Goal: Connect with others: Connect with others

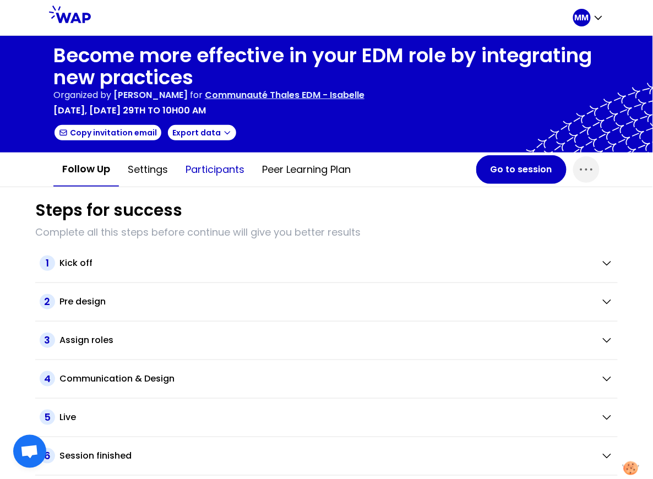
click at [224, 174] on button "Participants" at bounding box center [215, 169] width 76 height 33
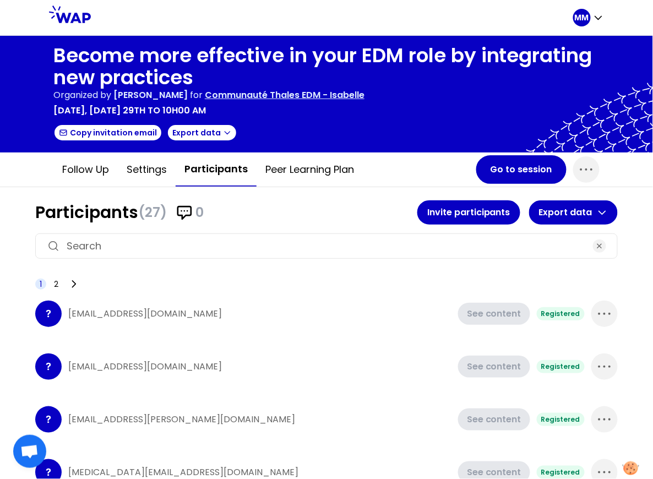
click at [229, 242] on input at bounding box center [326, 245] width 519 height 15
paste input "[EMAIL_ADDRESS][PERSON_NAME][DOMAIN_NAME]"
type input "[EMAIL_ADDRESS][PERSON_NAME][DOMAIN_NAME]"
click at [452, 212] on button "Invite participants" at bounding box center [468, 212] width 103 height 24
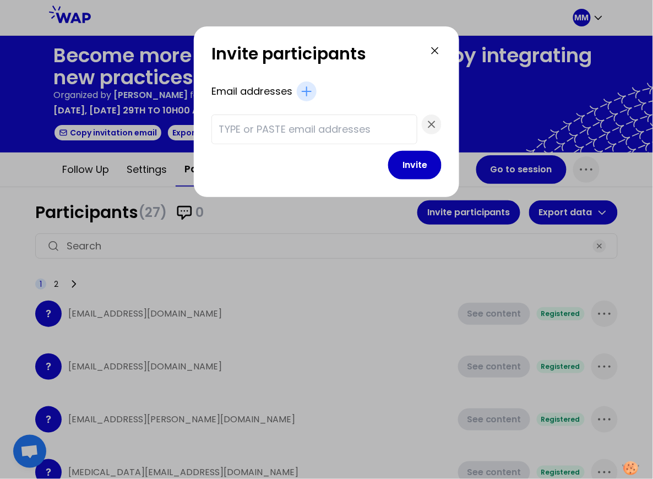
click at [294, 122] on input "text" at bounding box center [313, 129] width 191 height 15
paste input "[EMAIL_ADDRESS][PERSON_NAME][DOMAIN_NAME]"
type input "[EMAIL_ADDRESS][PERSON_NAME][DOMAIN_NAME]"
drag, startPoint x: 381, startPoint y: 165, endPoint x: 287, endPoint y: 156, distance: 94.5
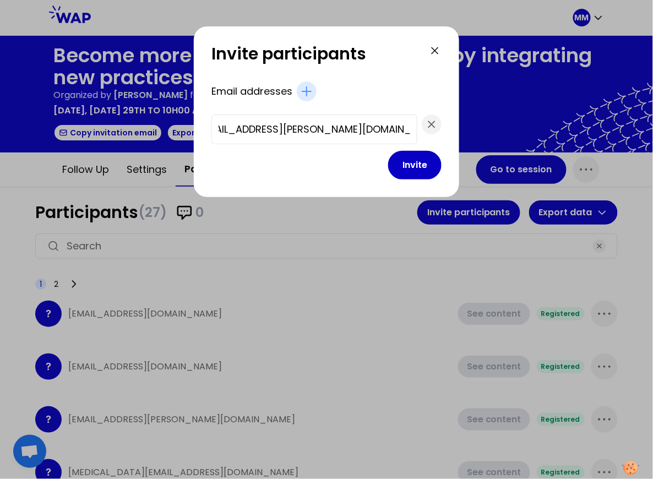
click at [388, 165] on button "Invite" at bounding box center [414, 165] width 53 height 29
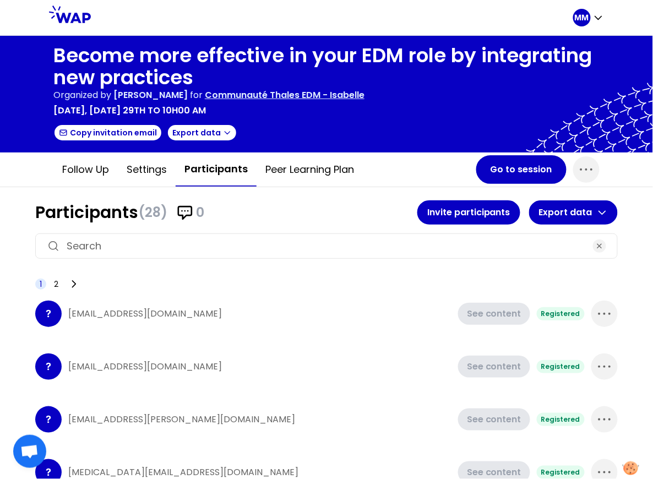
click at [110, 311] on p "[EMAIL_ADDRESS][DOMAIN_NAME]" at bounding box center [259, 313] width 383 height 13
click at [110, 310] on p "[EMAIL_ADDRESS][DOMAIN_NAME]" at bounding box center [259, 313] width 383 height 13
copy p "[EMAIL_ADDRESS][DOMAIN_NAME]"
click at [140, 238] on input at bounding box center [326, 245] width 519 height 15
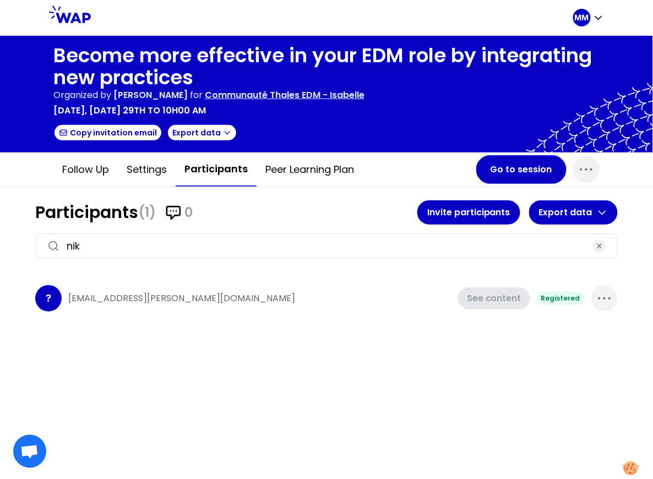
type input "nik"
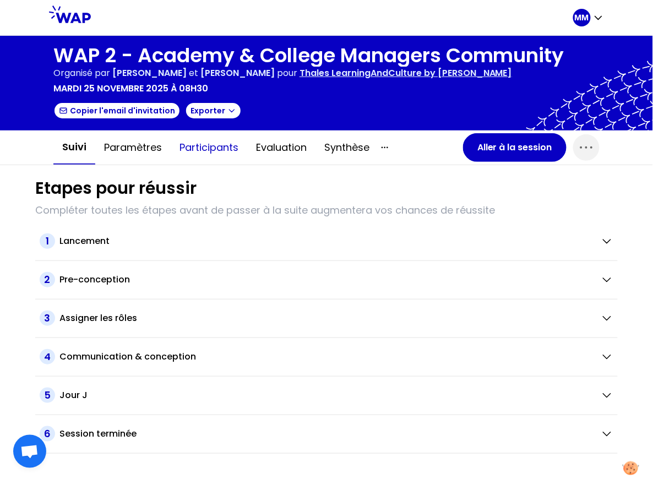
click at [209, 145] on button "Participants" at bounding box center [209, 147] width 76 height 33
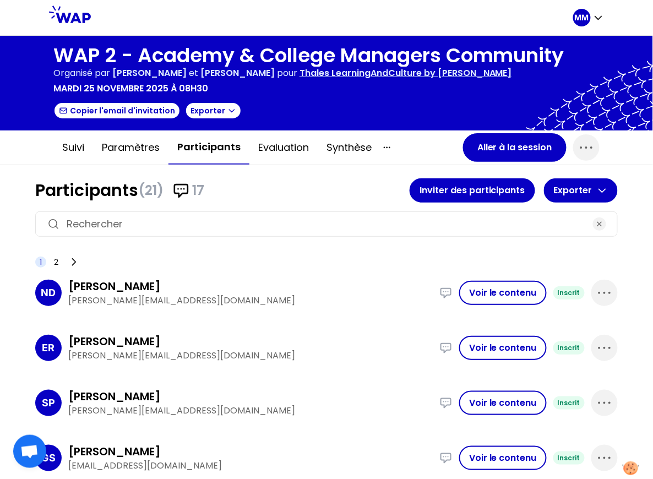
click at [197, 217] on input at bounding box center [326, 223] width 519 height 15
paste input "paul-andre.bloch@thalesgroup.com"
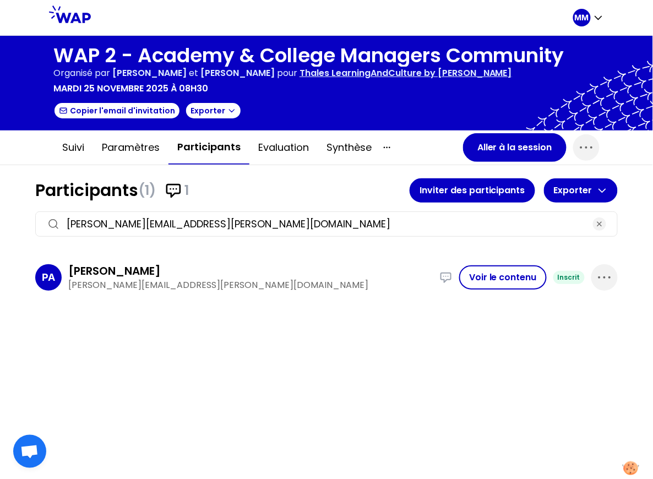
type input "paul-andre.bloch@thalesgroup.com"
